Goal: Communication & Community: Answer question/provide support

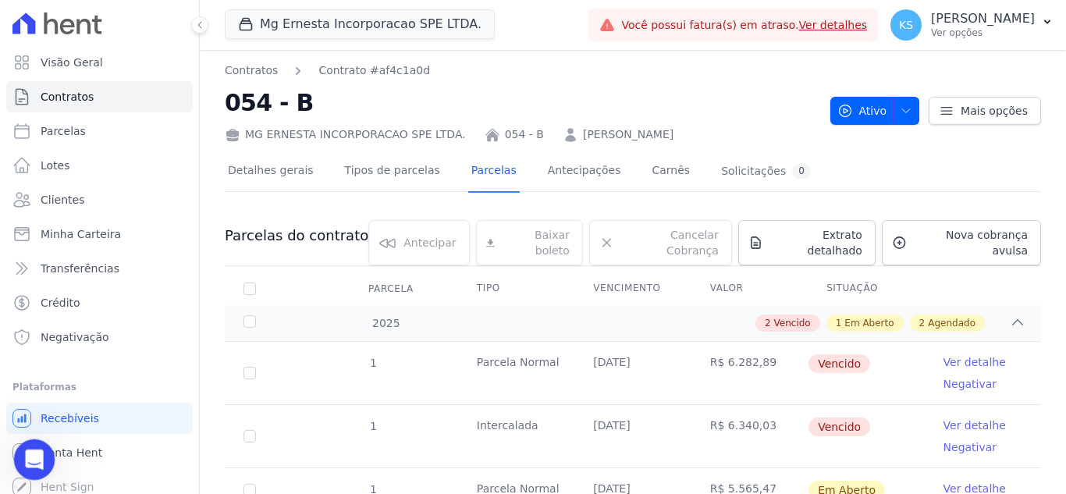
click at [32, 456] on icon "Abertura do Messenger da Intercom" at bounding box center [33, 458] width 26 height 26
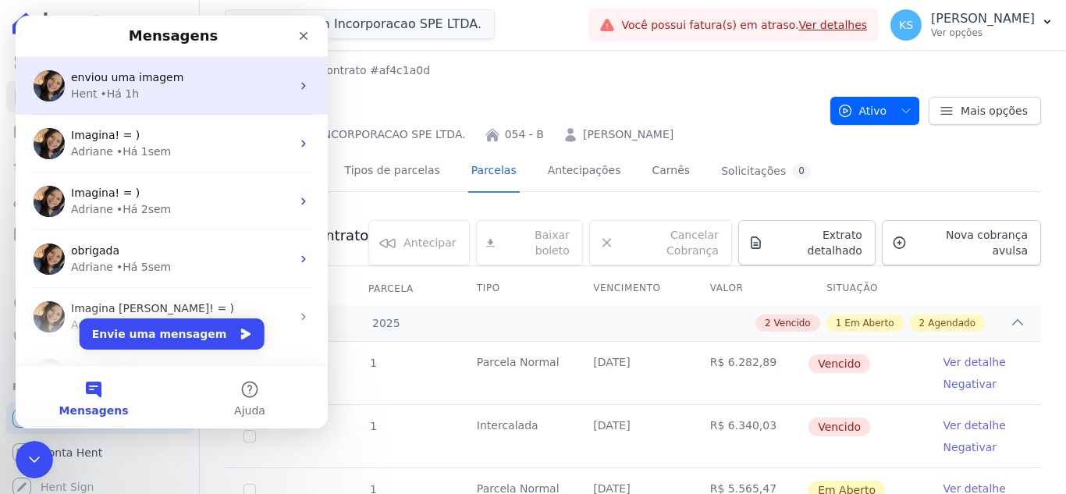
click at [136, 93] on div "Hent • Há 1h" at bounding box center [181, 94] width 220 height 16
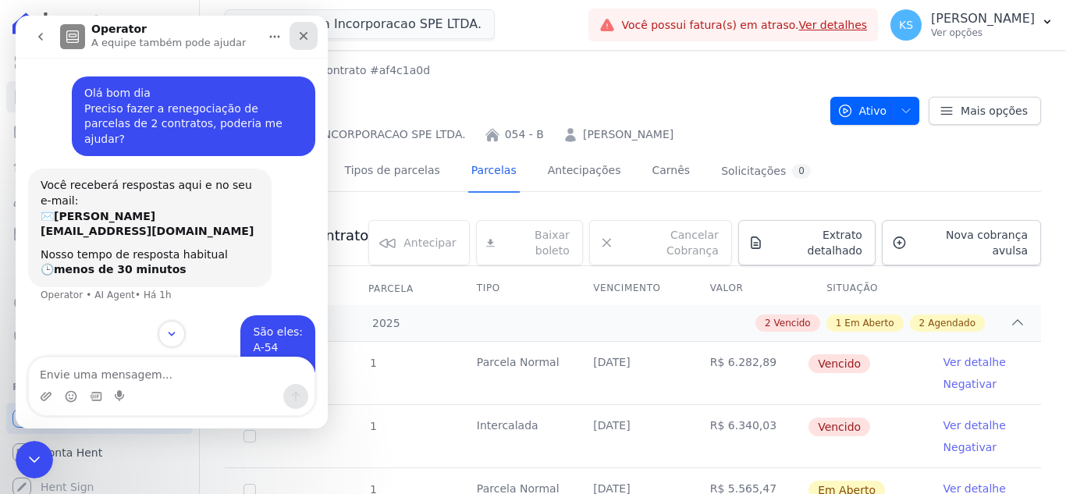
click at [301, 40] on icon "Fechar" at bounding box center [304, 36] width 9 height 9
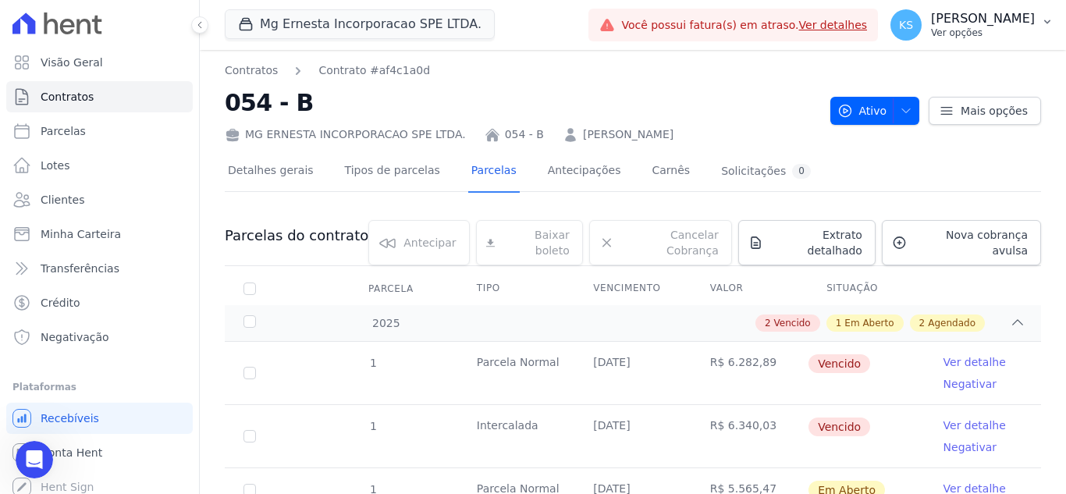
click at [1007, 21] on p "[PERSON_NAME]" at bounding box center [983, 19] width 104 height 16
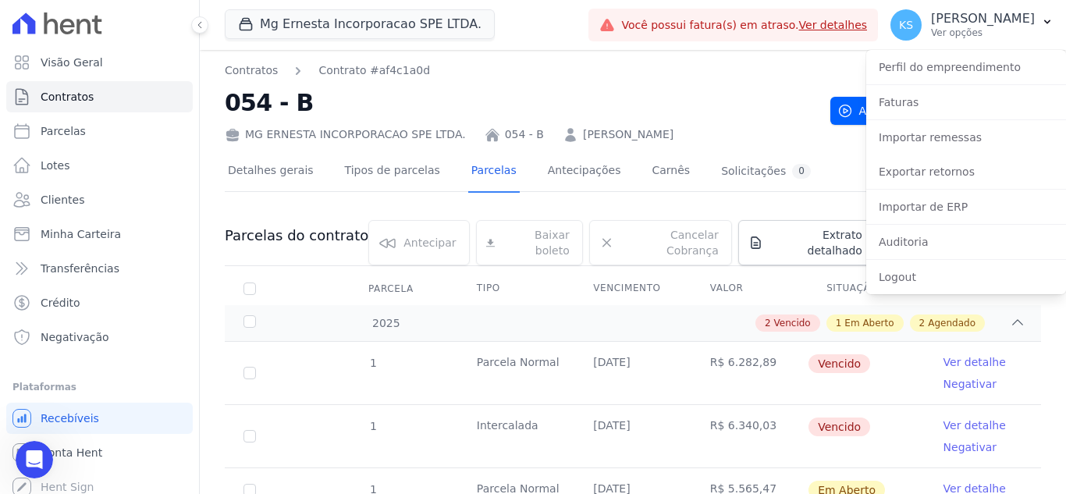
click at [746, 98] on h2 "054 - B" at bounding box center [521, 102] width 593 height 35
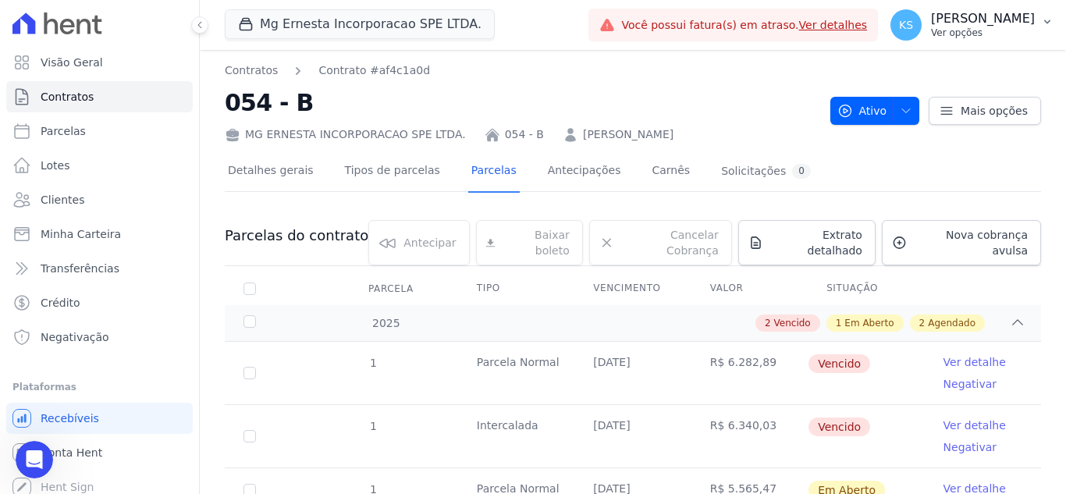
click at [988, 21] on p "[PERSON_NAME]" at bounding box center [983, 19] width 104 height 16
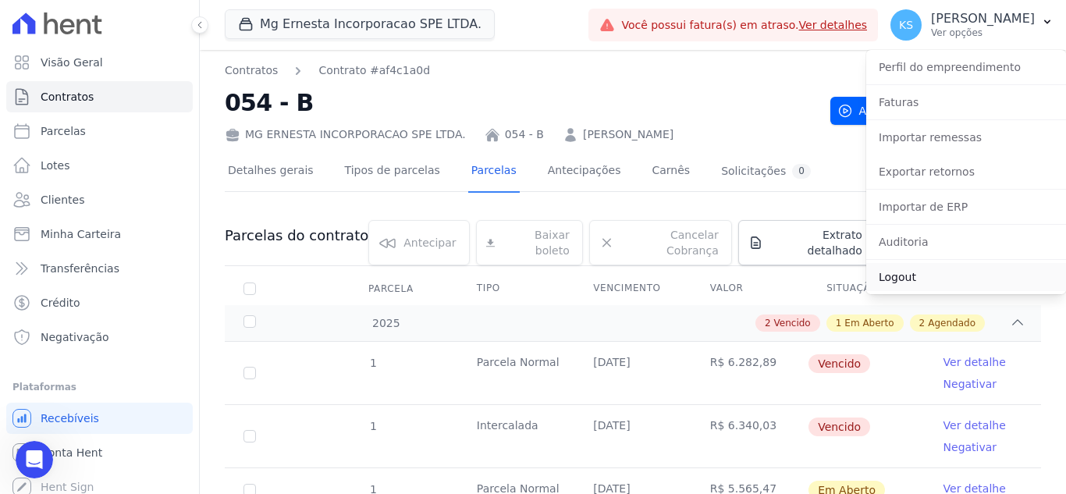
click at [930, 278] on link "Logout" at bounding box center [967, 277] width 200 height 28
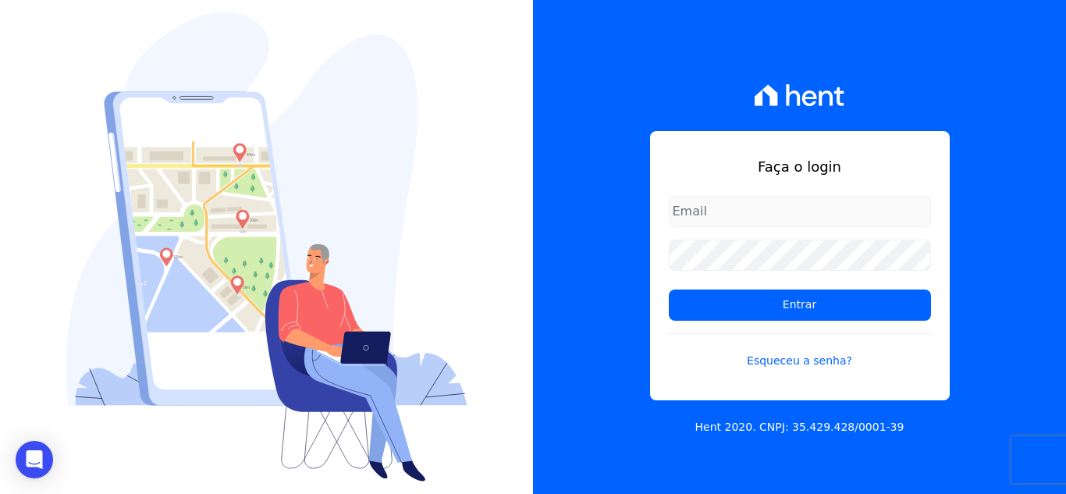
click at [699, 208] on input "email" at bounding box center [800, 211] width 262 height 31
type input "[PERSON_NAME][EMAIL_ADDRESS][DOMAIN_NAME]"
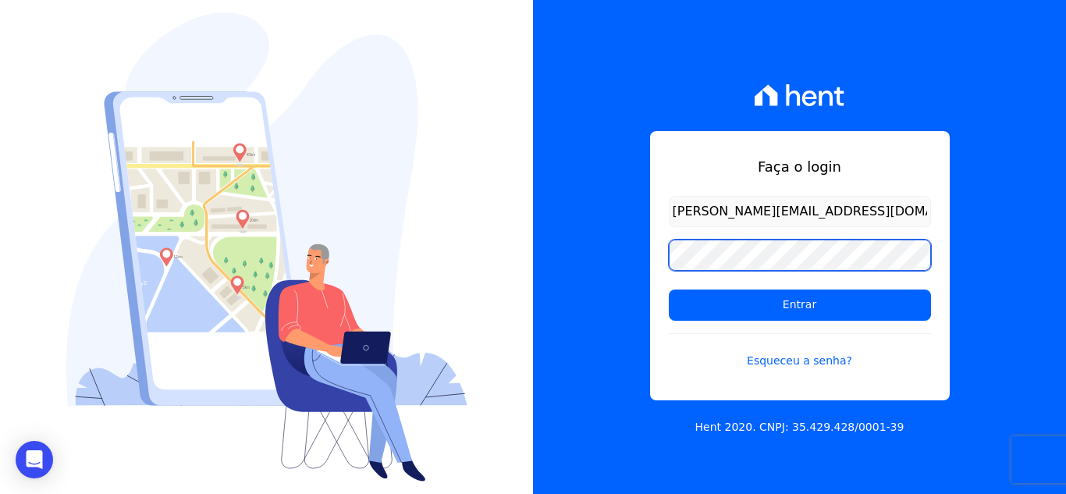
click at [669, 290] on input "Entrar" at bounding box center [800, 305] width 262 height 31
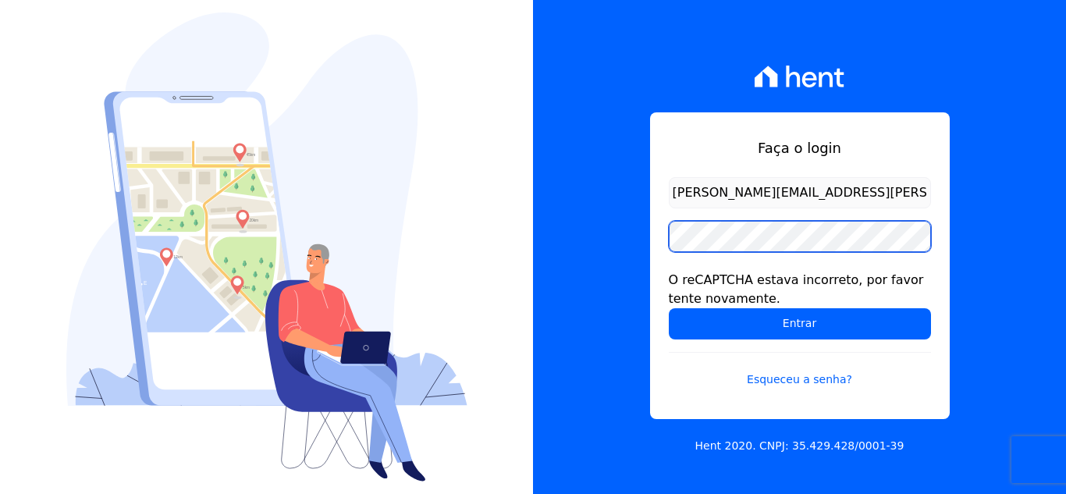
click at [669, 308] on input "Entrar" at bounding box center [800, 323] width 262 height 31
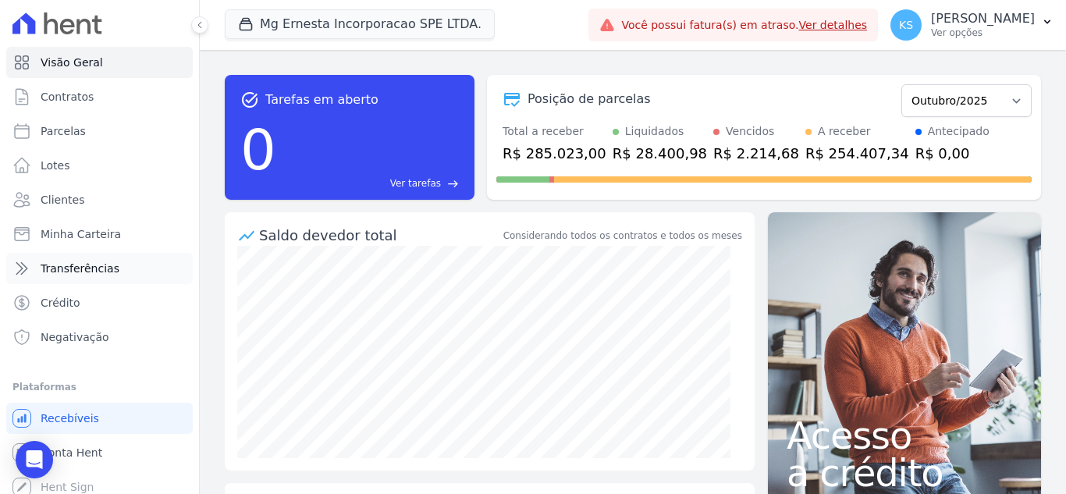
scroll to position [9, 0]
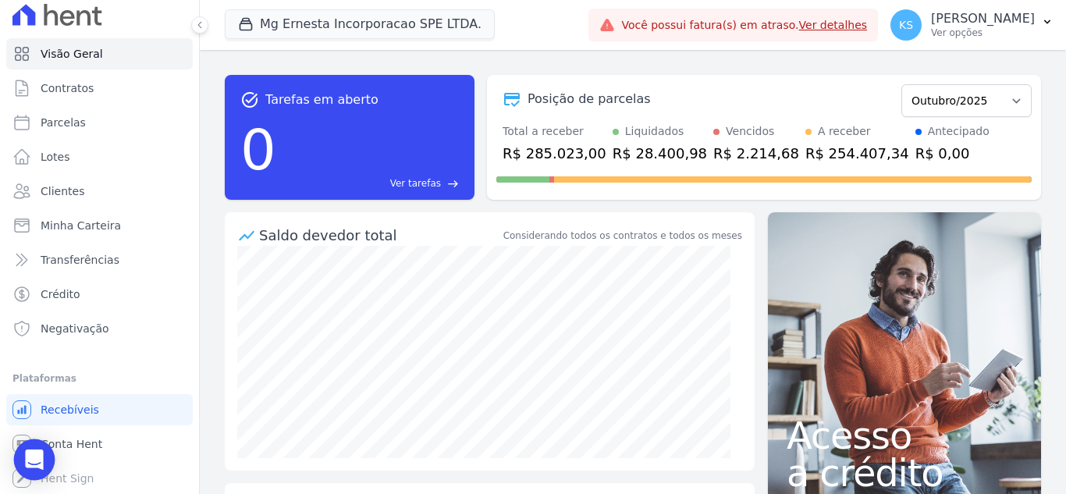
click at [18, 461] on div "Open Intercom Messenger" at bounding box center [34, 460] width 41 height 41
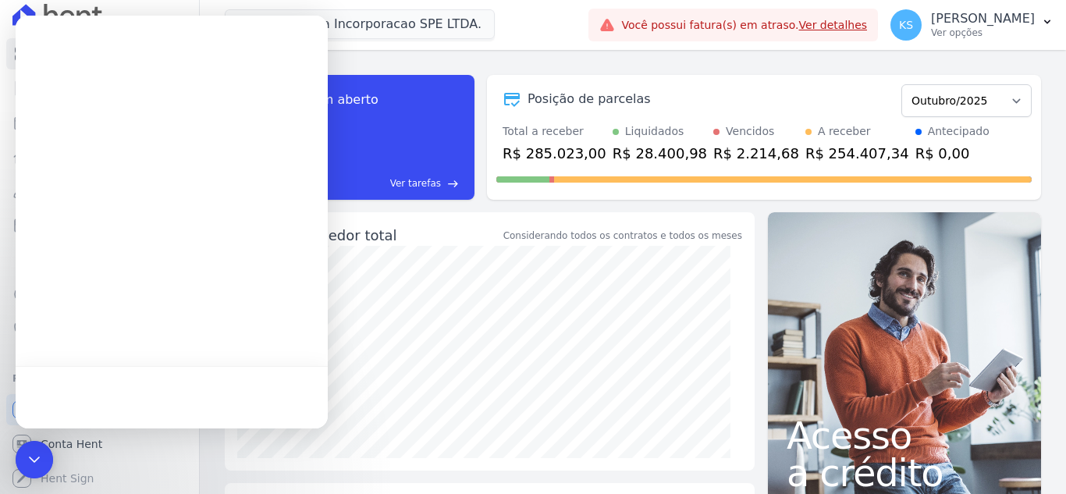
scroll to position [0, 0]
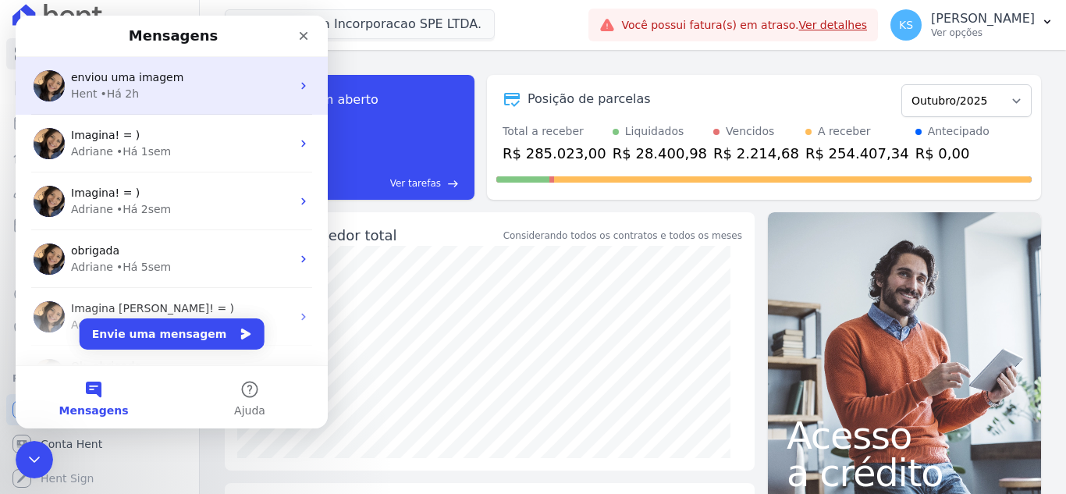
click at [119, 84] on span "enviou uma imagem" at bounding box center [127, 77] width 112 height 12
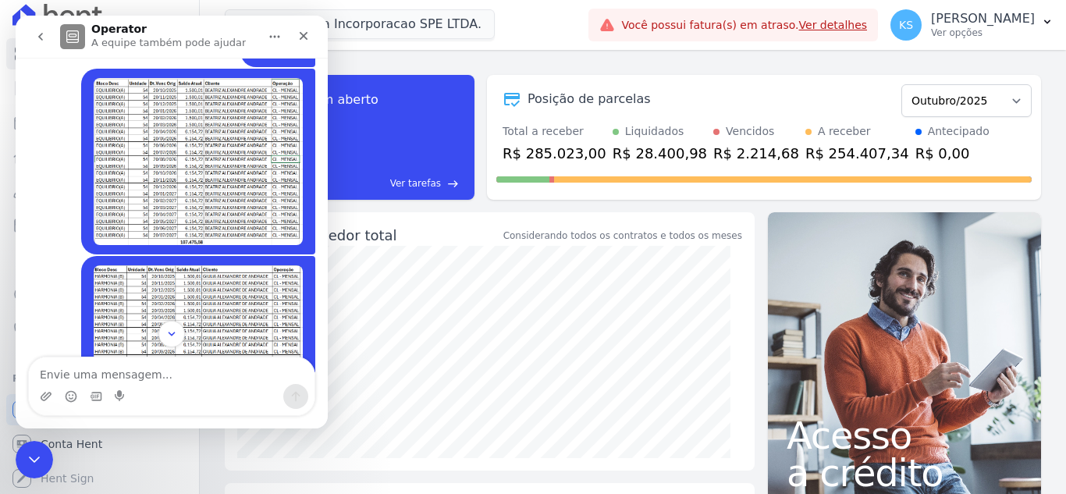
scroll to position [381, 0]
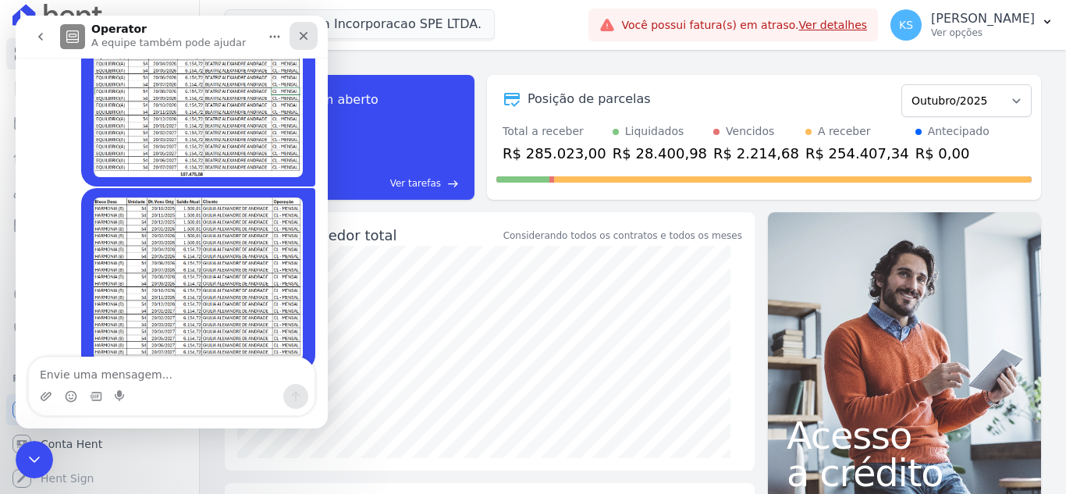
click at [306, 40] on icon "Fechar" at bounding box center [303, 36] width 12 height 12
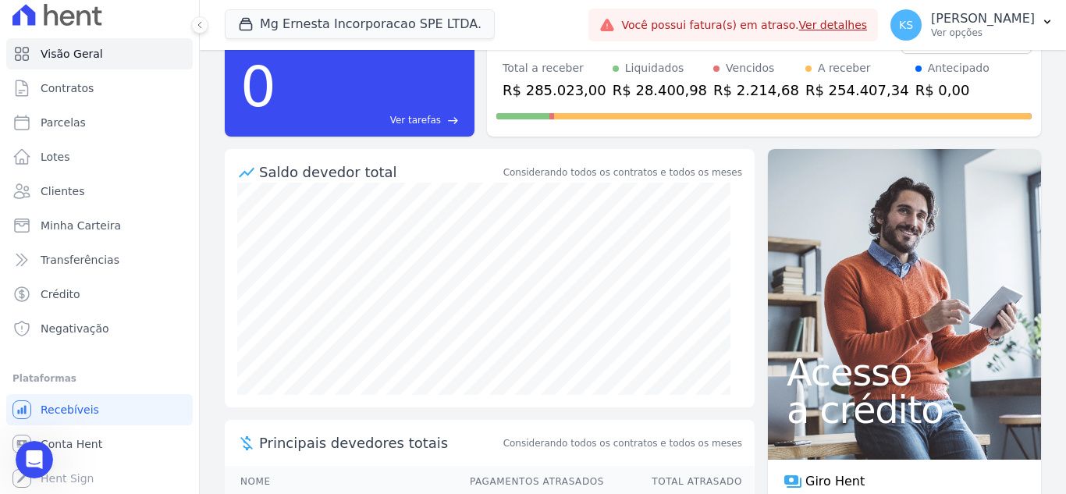
scroll to position [156, 0]
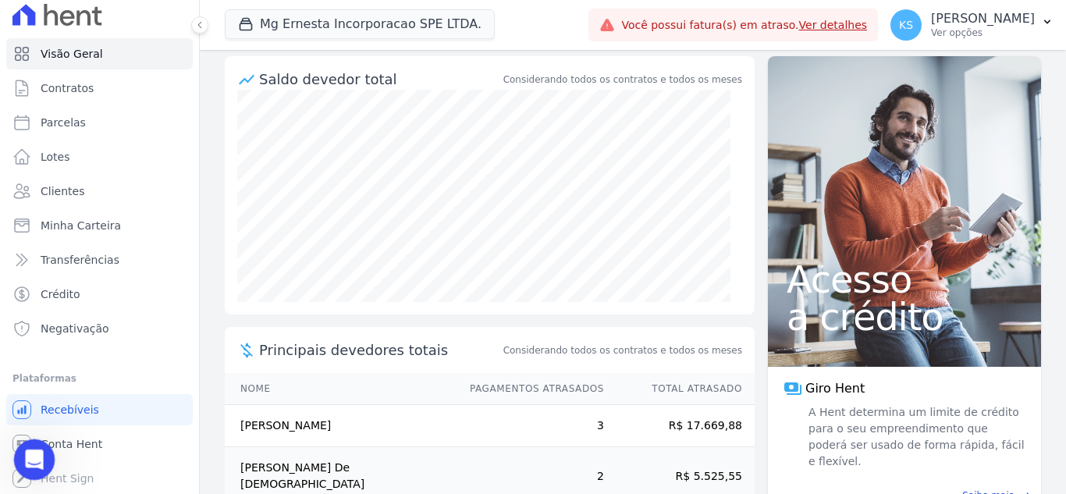
click at [39, 449] on div "Abertura do Messenger da Intercom" at bounding box center [32, 458] width 52 height 52
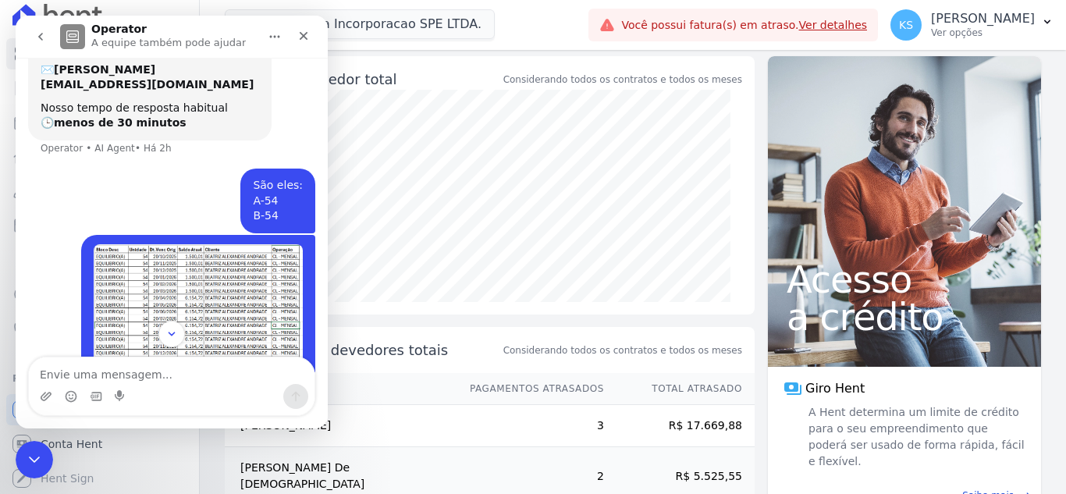
scroll to position [0, 0]
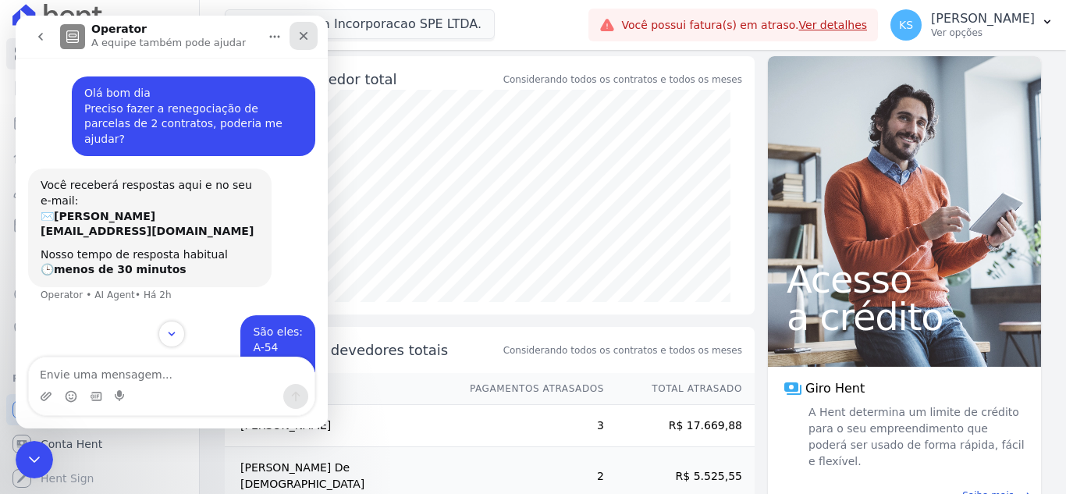
click at [302, 35] on icon "Fechar" at bounding box center [304, 36] width 9 height 9
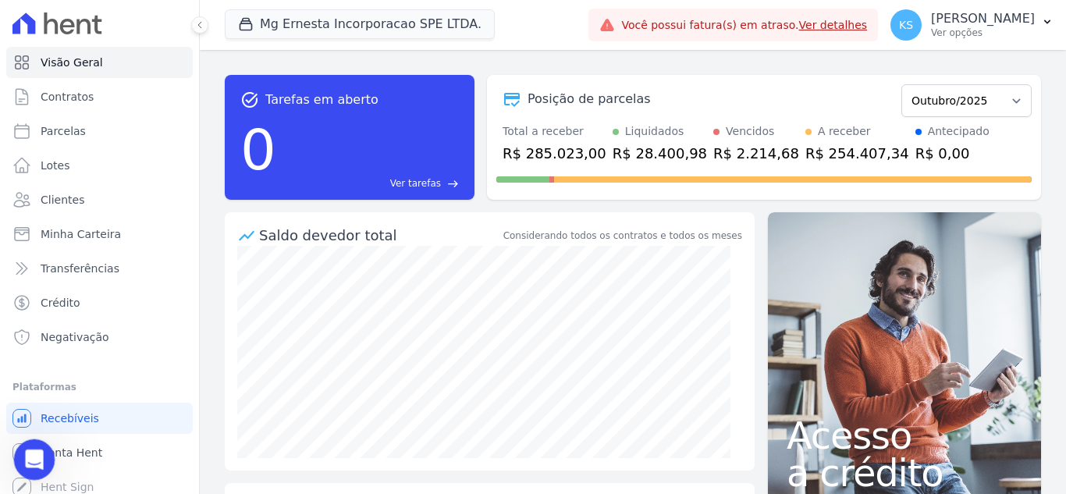
click at [27, 464] on icon "Abertura do Messenger da Intercom" at bounding box center [33, 458] width 26 height 26
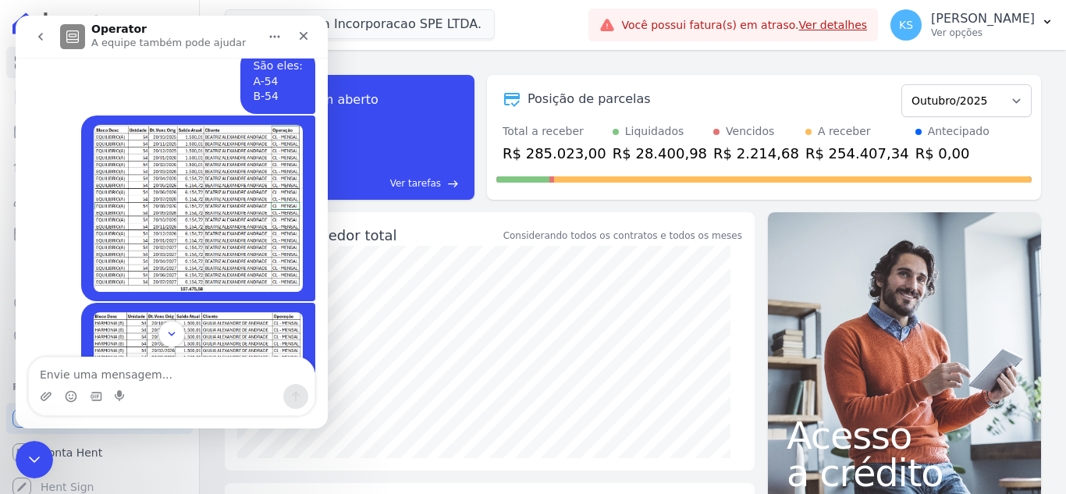
scroll to position [303, 0]
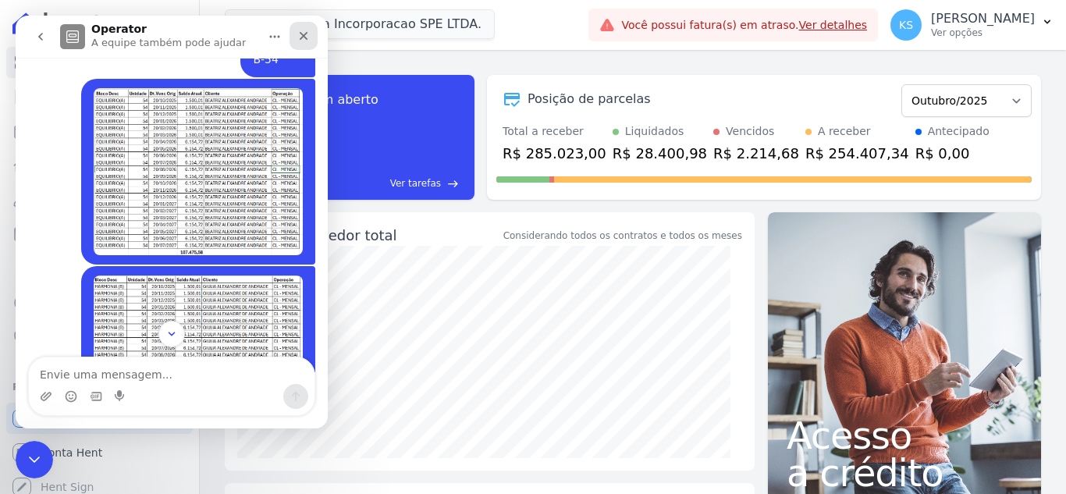
click at [302, 43] on div "Fechar" at bounding box center [304, 36] width 28 height 28
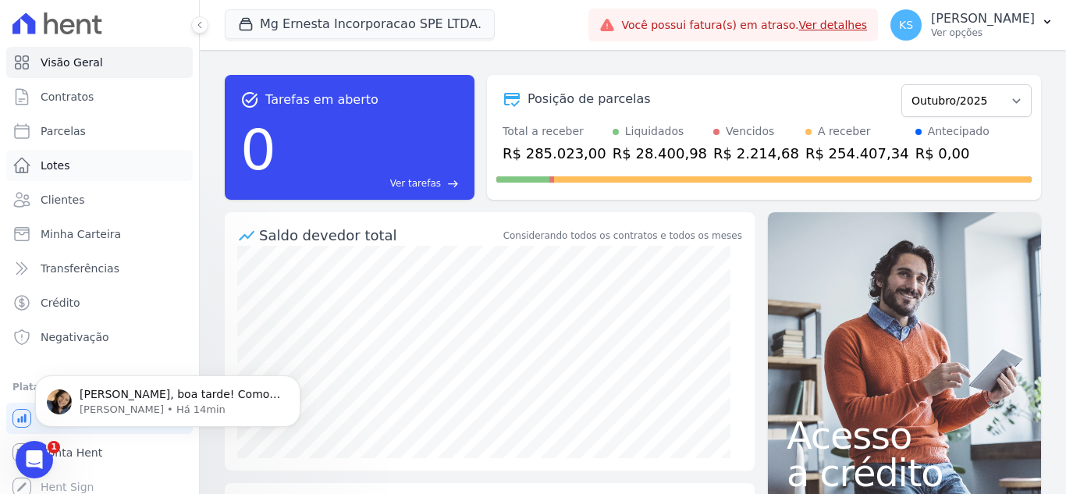
scroll to position [0, 0]
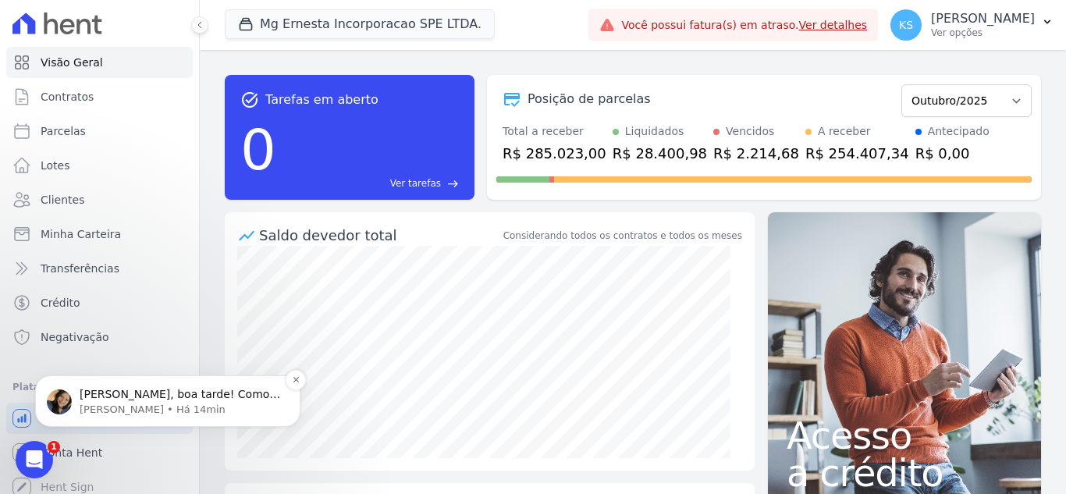
click at [143, 403] on p "[PERSON_NAME] • Há 14min" at bounding box center [180, 410] width 201 height 14
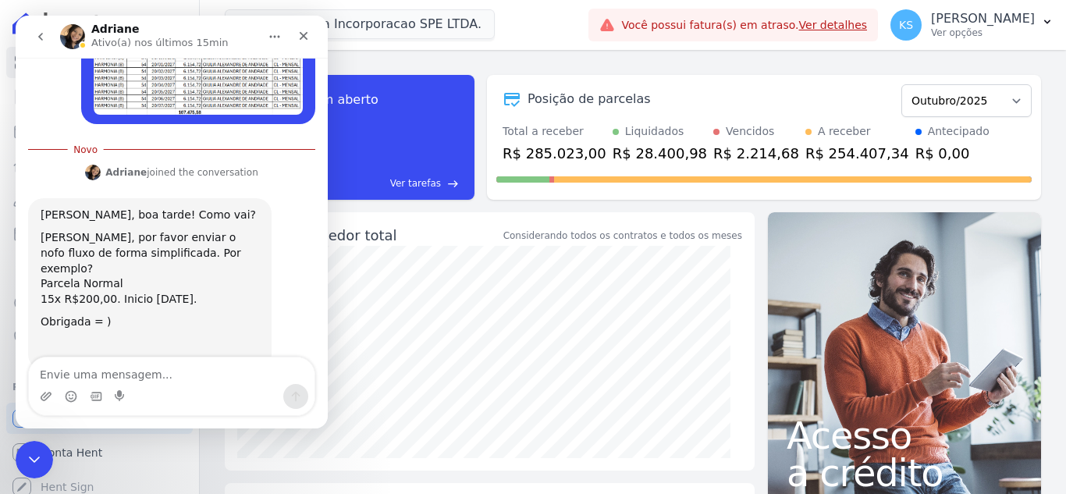
scroll to position [611, 0]
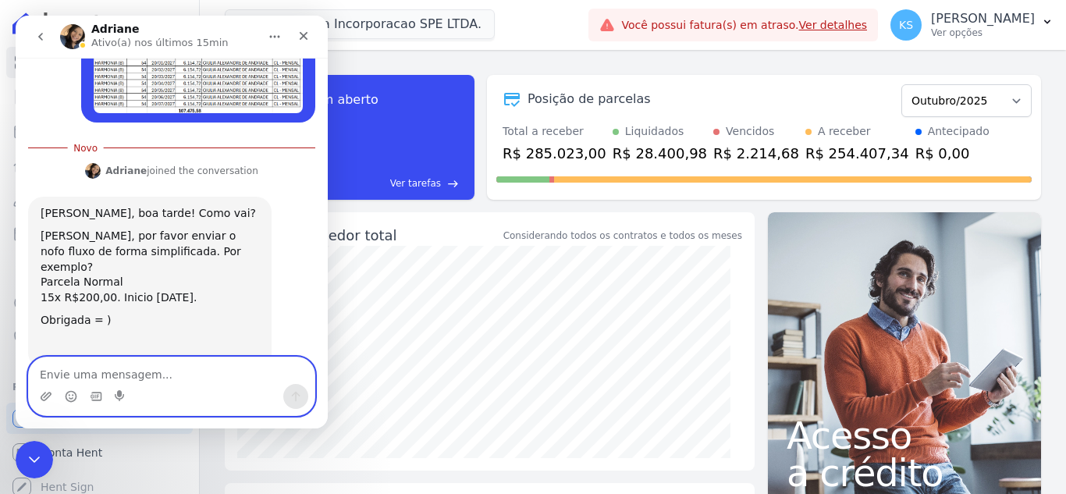
click at [65, 380] on textarea "Envie uma mensagem..." at bounding box center [172, 371] width 286 height 27
type textarea "Estou bem e você?"
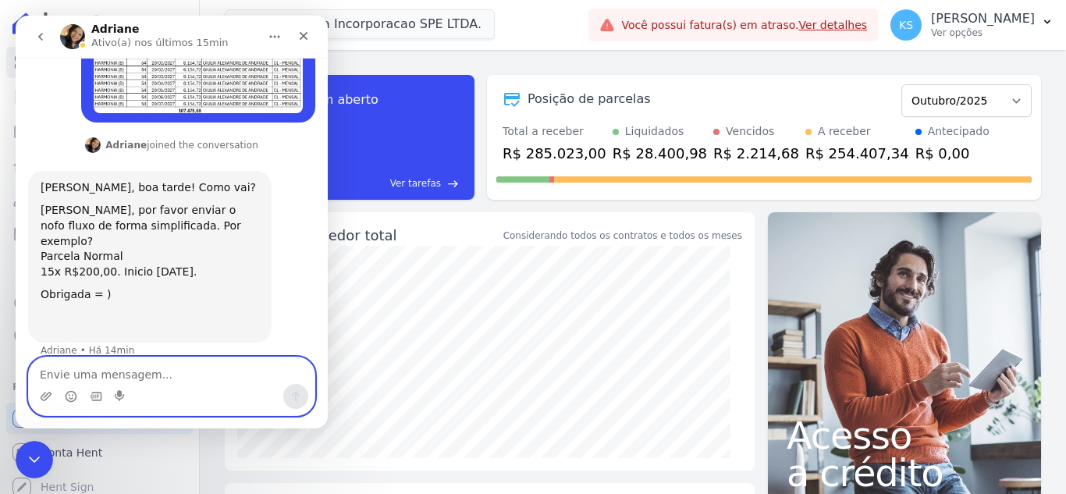
scroll to position [632, 0]
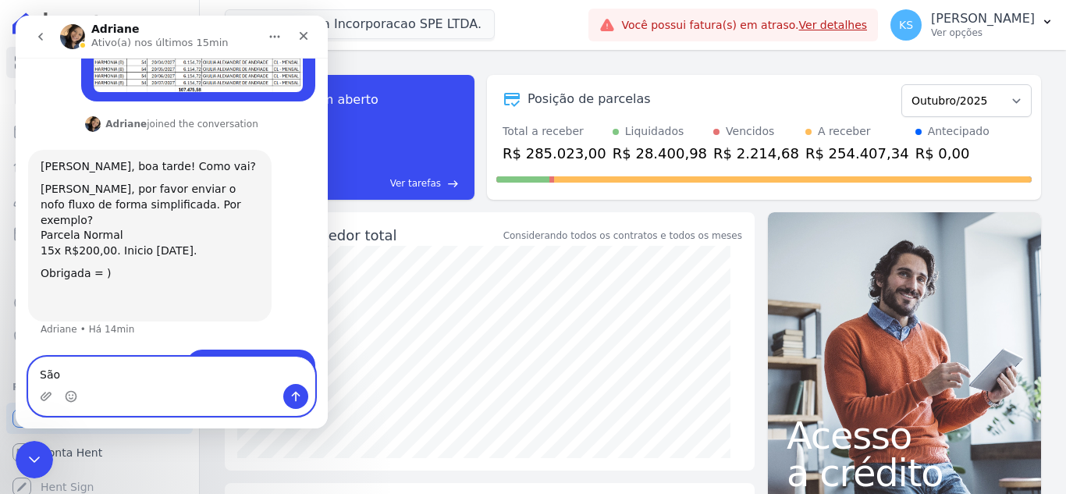
drag, startPoint x: 84, startPoint y: 381, endPoint x: 94, endPoint y: 373, distance: 12.2
click at [84, 381] on textarea "São" at bounding box center [172, 371] width 286 height 27
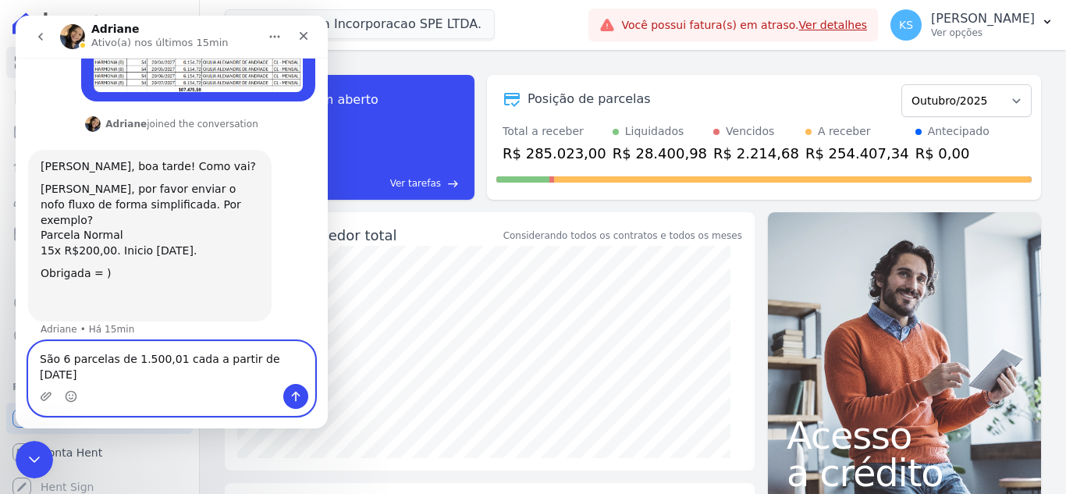
scroll to position [648, 0]
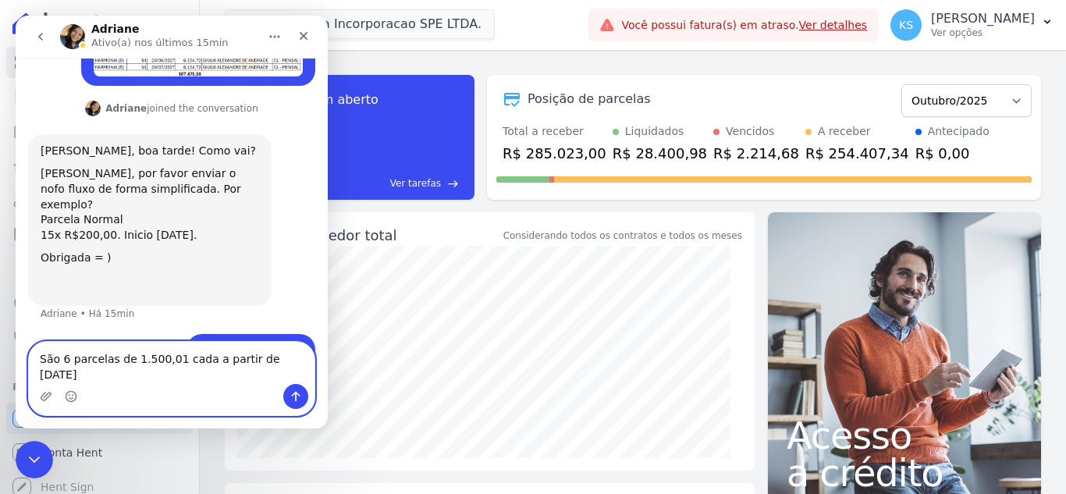
drag, startPoint x: 109, startPoint y: 353, endPoint x: 129, endPoint y: 369, distance: 26.1
click at [110, 354] on textarea "São 6 parcelas de 1.500,01 cada a partir de [DATE]" at bounding box center [172, 363] width 286 height 42
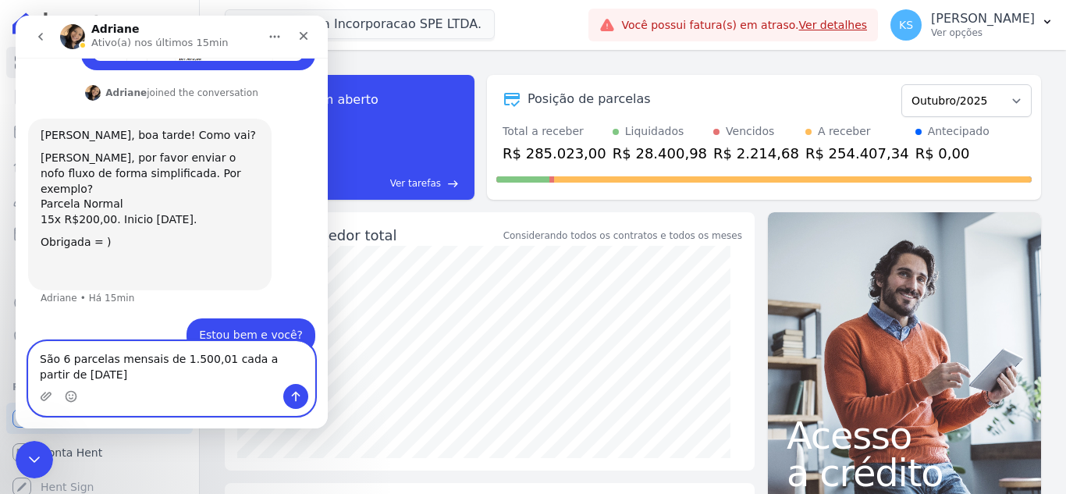
click at [106, 359] on textarea "São 6 parcelas mensais de 1.500,01 cada a partir de [DATE]" at bounding box center [172, 363] width 286 height 42
click at [148, 361] on textarea "São 6 parcelas mensais de 1.500,01 cada a partir de [DATE] - Total =" at bounding box center [172, 363] width 286 height 42
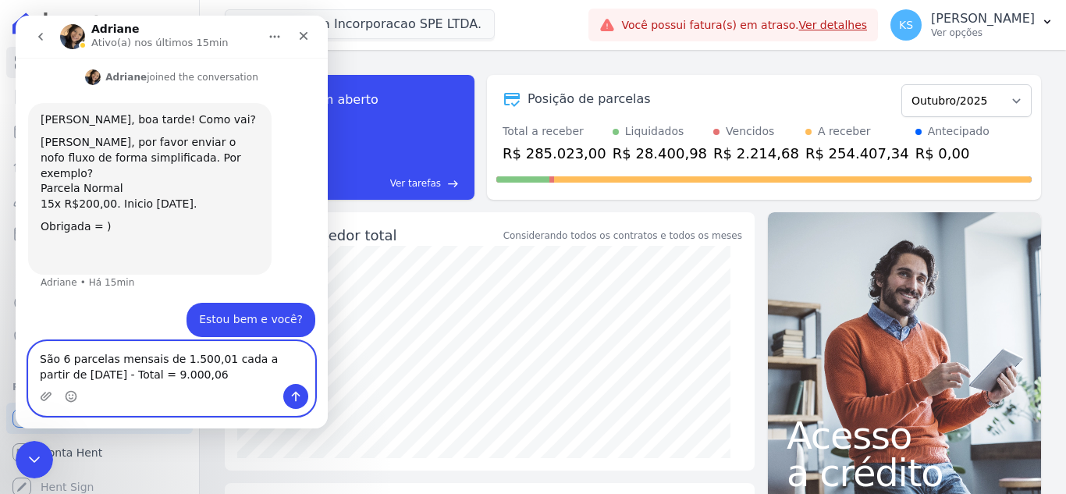
scroll to position [695, 0]
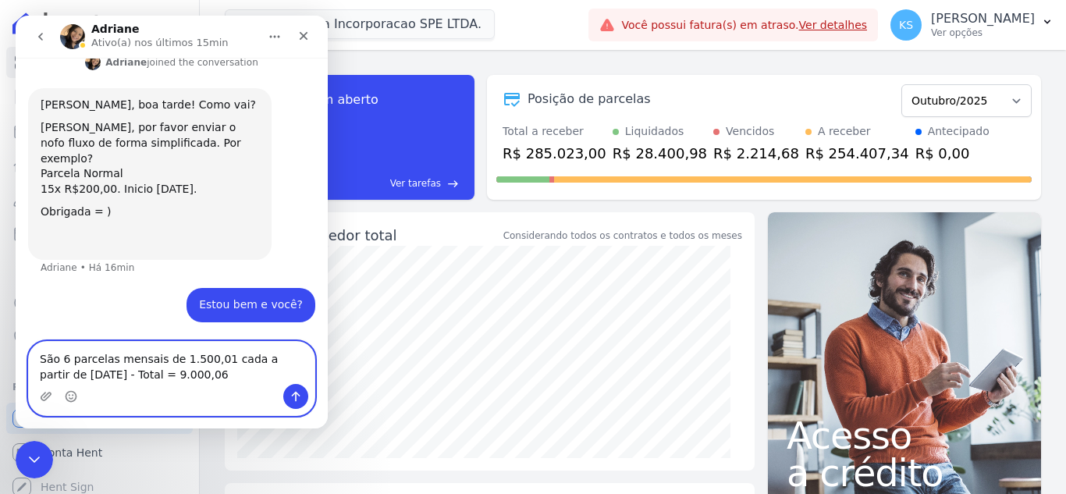
click at [84, 358] on textarea "São 6 parcelas mensais de 1.500,01 cada a partir de [DATE] - Total = 9.000,06" at bounding box center [172, 363] width 286 height 42
click at [55, 359] on textarea "São 6 parcelas mensais de 1.500,01 cada a partir de [DATE] - Total = 9.000,06" at bounding box center [172, 363] width 286 height 42
click at [41, 342] on textarea "São 6 parcelas mensais de 1.500,01 cada a partir de [DATE] - Total = 9.000,06" at bounding box center [172, 363] width 286 height 42
click at [46, 350] on textarea "São 6 parcelas mensais de 1.500,01 cada a partir de [DATE] - Total = 9.000,06" at bounding box center [172, 363] width 286 height 42
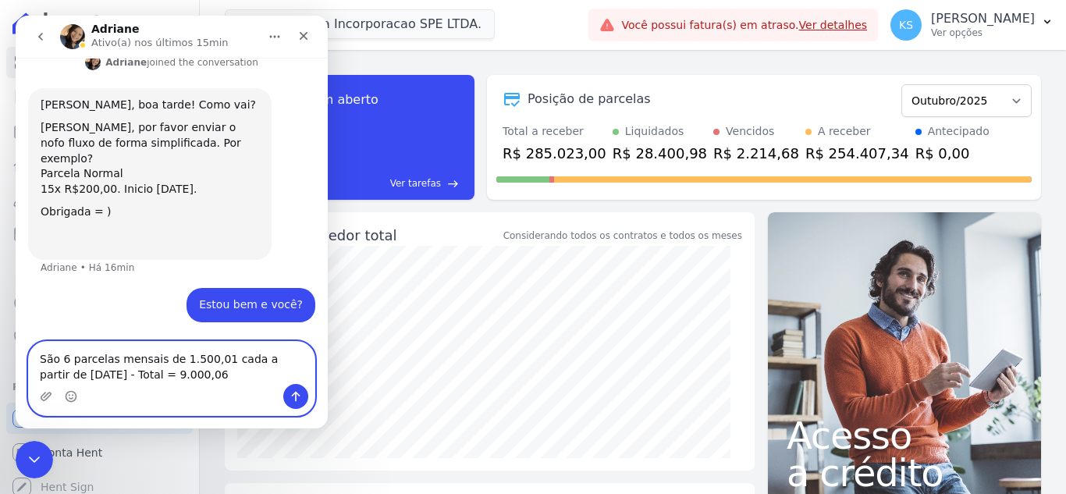
click at [180, 342] on textarea "São 6 parcelas mensais de 1.500,01 cada a partir de [DATE] - Total = 9.000,06" at bounding box center [172, 363] width 286 height 42
click at [64, 352] on textarea "São 6 parcelas mensais de 1.500,01 cada a partir de [DATE] - Total = 9.000,06" at bounding box center [172, 363] width 286 height 42
click at [52, 350] on textarea "São 6 parcelas mensais de 1.500,01 cada a partir de [DATE] - Total = 9.000,06" at bounding box center [172, 363] width 286 height 42
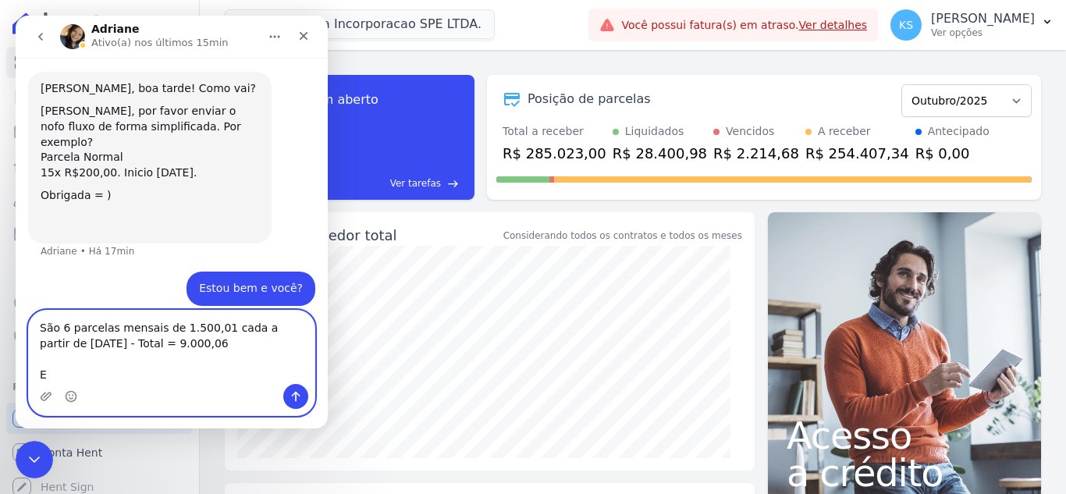
click at [97, 348] on textarea "São 6 parcelas mensais de 1.500,01 cada a partir de [DATE] - Total = 9.000,06 E" at bounding box center [172, 347] width 286 height 73
click at [231, 311] on textarea "São 6 parcelas mensais de 1.500,01 cada a partir de [DATE] - Total = 9.000,06 E…" at bounding box center [172, 347] width 286 height 73
click at [234, 346] on textarea "São 6 parcelas mensais de 1.500,01 cada, a partir de [DATE] - Total = 9.000,06 …" at bounding box center [172, 347] width 286 height 73
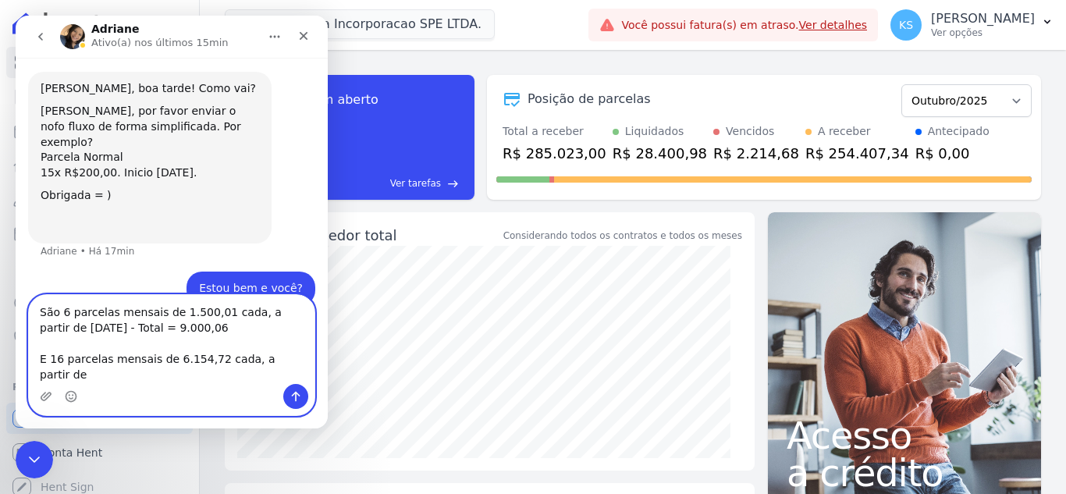
click at [293, 345] on textarea "São 6 parcelas mensais de 1.500,01 cada, a partir de [DATE] - Total = 9.000,06 …" at bounding box center [172, 339] width 286 height 89
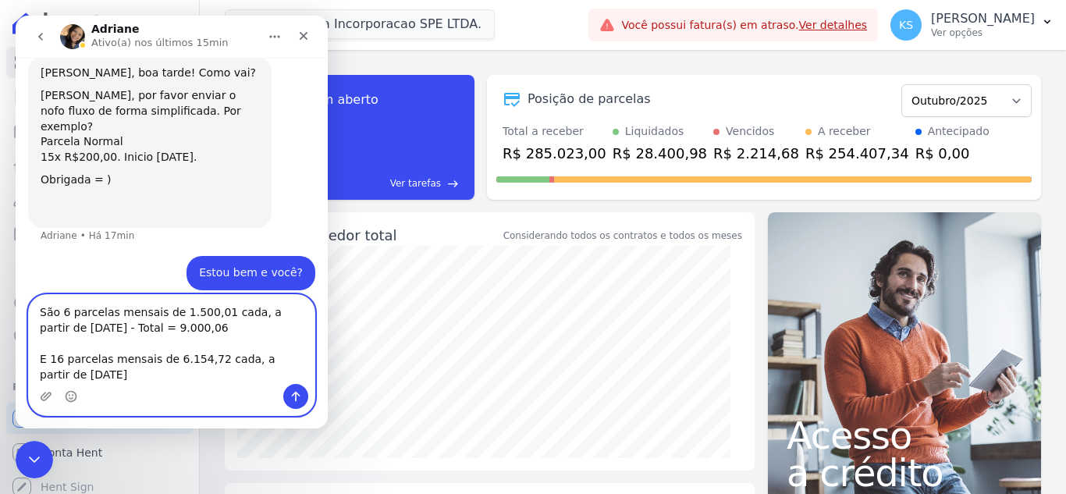
click at [109, 348] on textarea "São 6 parcelas mensais de 1.500,01 cada, a partir de [DATE] - Total = 9.000,06 …" at bounding box center [172, 339] width 286 height 89
click at [133, 352] on textarea "São 6 parcelas mensais de 1.500,01 cada, a partir de [DATE] - Total = 9.000,06 …" at bounding box center [172, 339] width 286 height 89
click at [177, 343] on textarea "São 6 parcelas mensais de 1.500,01 cada, a partir de [DATE] - Total = 9.000,06 …" at bounding box center [172, 339] width 286 height 89
type textarea "São 6 parcelas mensais de 1.500,01 cada, a partir de [DATE] - Total = 9.000,06 …"
click at [194, 348] on textarea "São 6 parcelas mensais de 1.500,01 cada, a partir de [DATE] - Total = 9.000,06 …" at bounding box center [172, 339] width 286 height 89
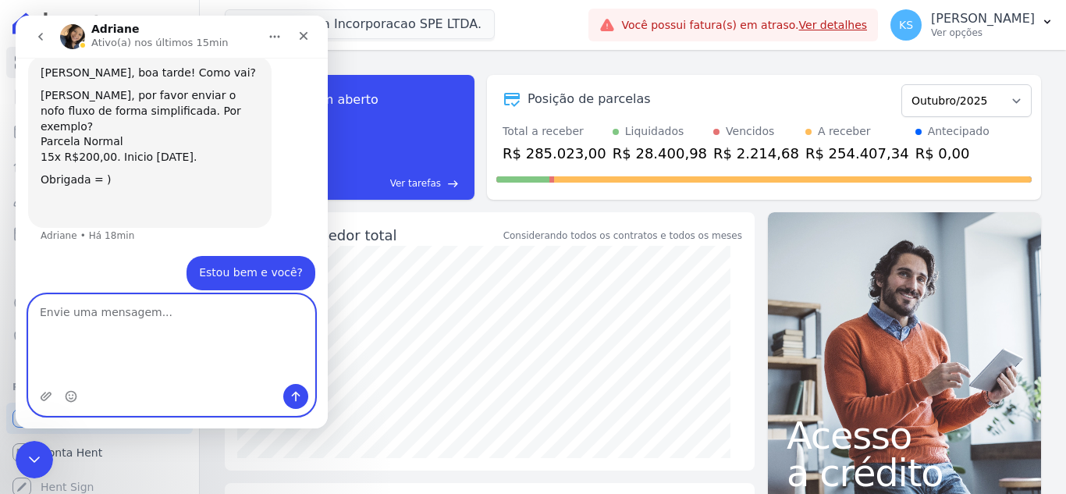
scroll to position [721, 0]
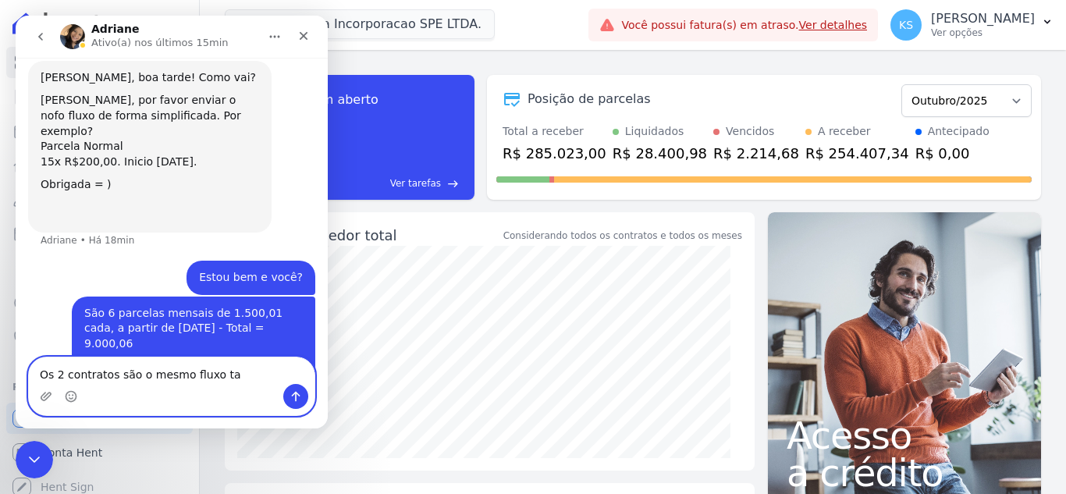
type textarea "Os 2 contratos são o mesmo fluxo ta"
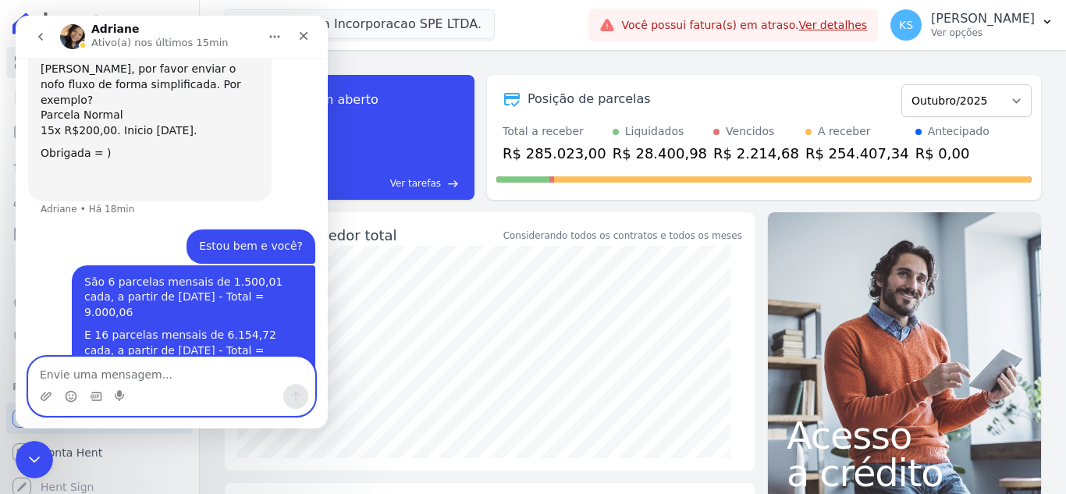
scroll to position [757, 0]
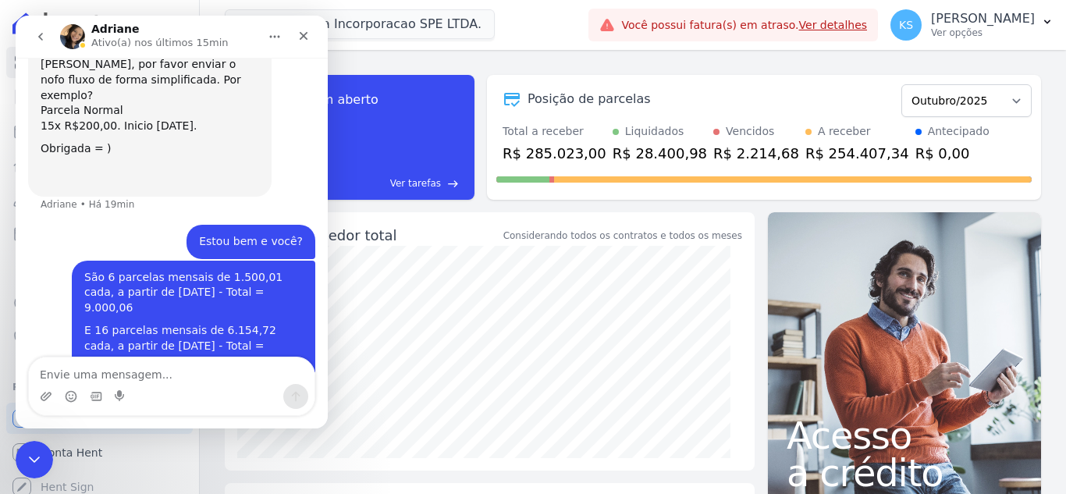
click at [299, 261] on div "São 6 parcelas mensais de 1.500,01 cada, a partir de [DATE] - Total = 9.000,06 …" at bounding box center [194, 320] width 244 height 119
click at [250, 270] on div "São 6 parcelas mensais de 1.500,01 cada, a partir de [DATE] - Total = 9.000,06" at bounding box center [193, 293] width 219 height 46
click at [306, 34] on icon "Fechar" at bounding box center [304, 36] width 9 height 9
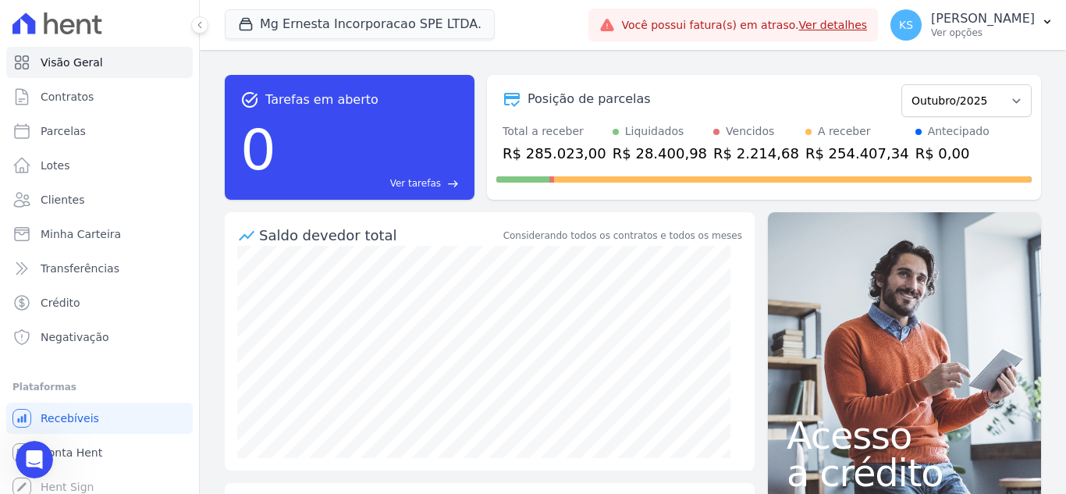
scroll to position [78, 0]
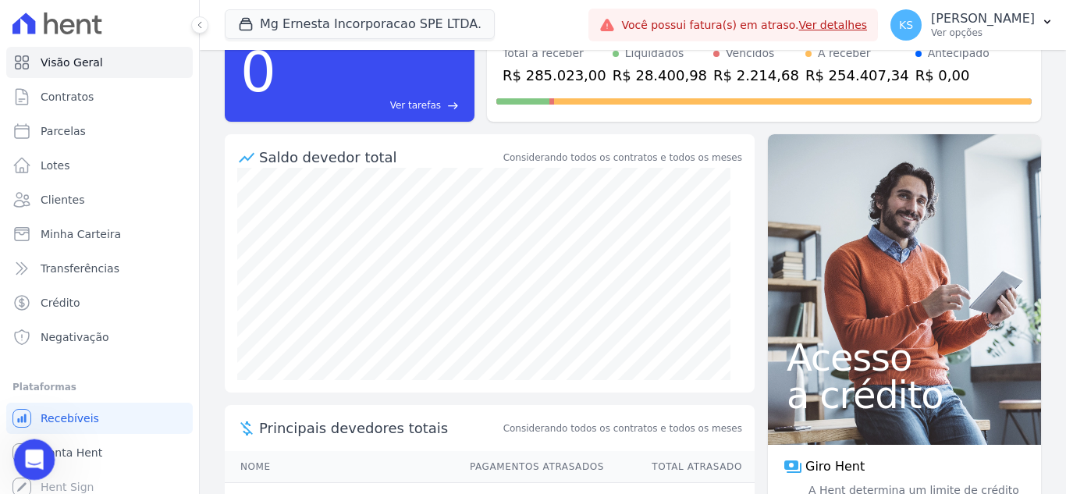
click at [18, 454] on div "Abertura do Messenger da Intercom" at bounding box center [32, 458] width 52 height 52
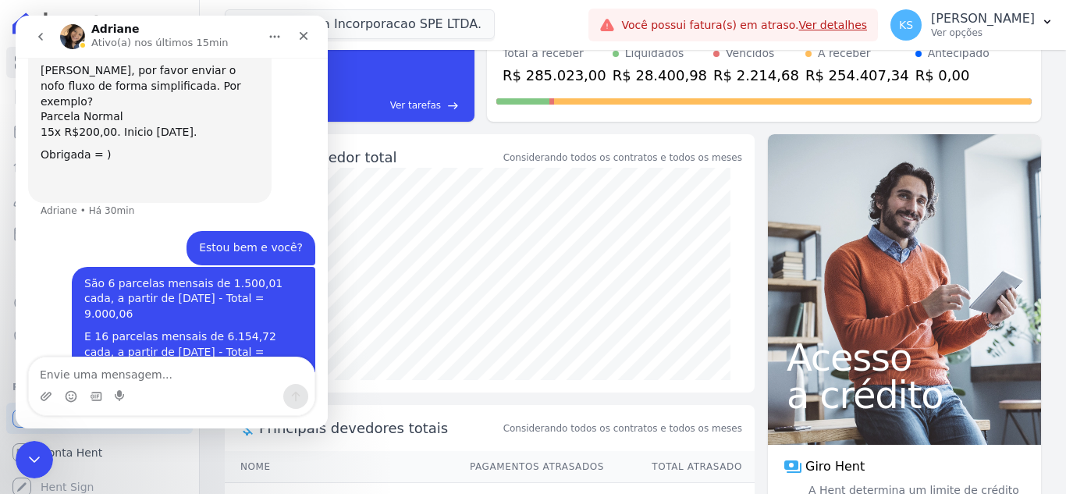
scroll to position [757, 0]
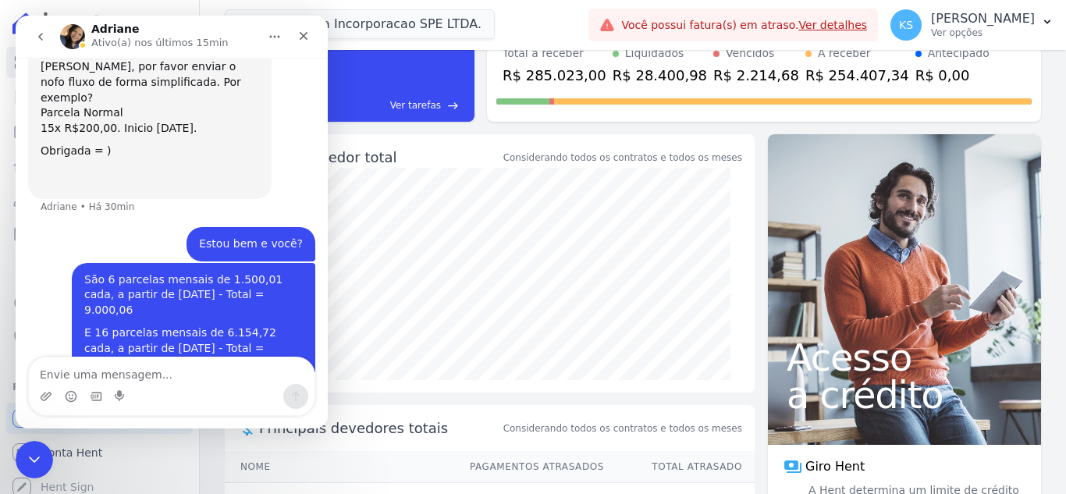
click at [436, 163] on div "Saldo devedor total" at bounding box center [379, 157] width 241 height 21
click at [306, 41] on icon "Fechar" at bounding box center [303, 36] width 12 height 12
